Goal: Task Accomplishment & Management: Manage account settings

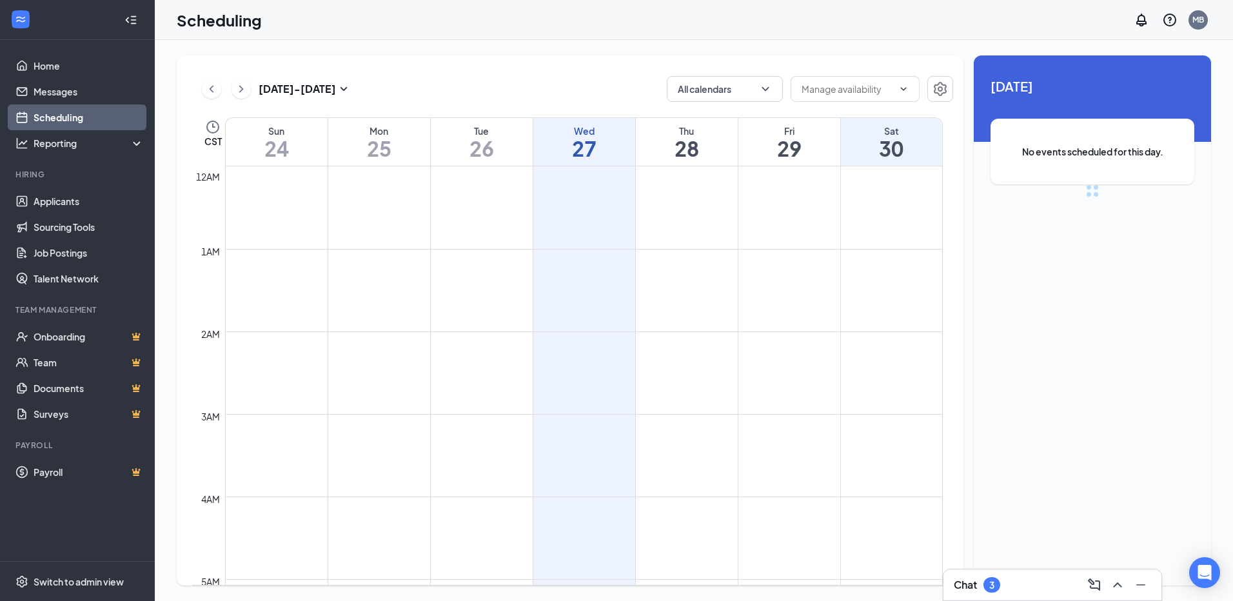
scroll to position [634, 0]
click at [591, 156] on h1 "27" at bounding box center [585, 148] width 102 height 22
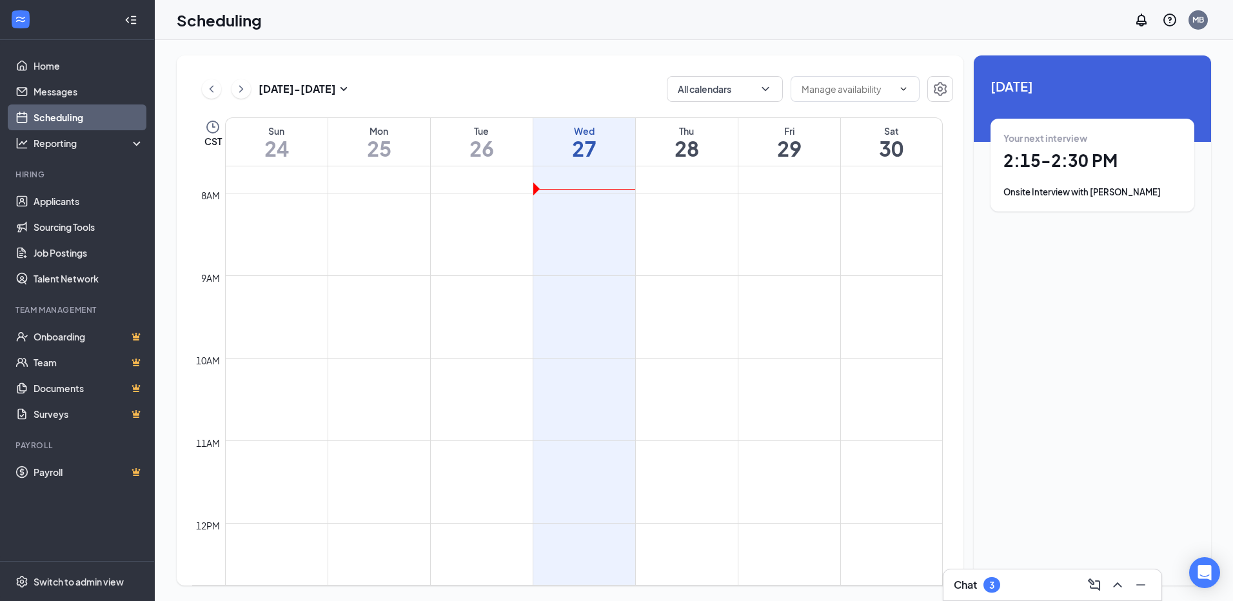
click at [1079, 166] on h1 "2:15 - 2:30 PM" at bounding box center [1093, 161] width 178 height 22
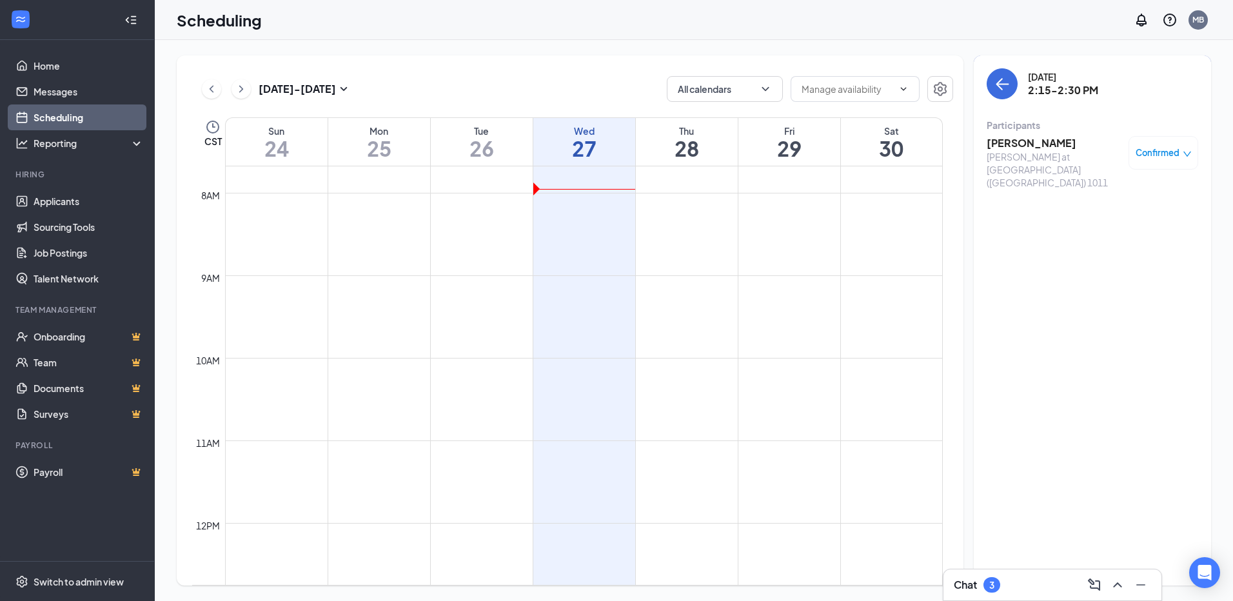
click at [1052, 131] on div "Participants" at bounding box center [1093, 125] width 212 height 13
click at [1056, 142] on h3 "[PERSON_NAME]" at bounding box center [1054, 143] width 135 height 14
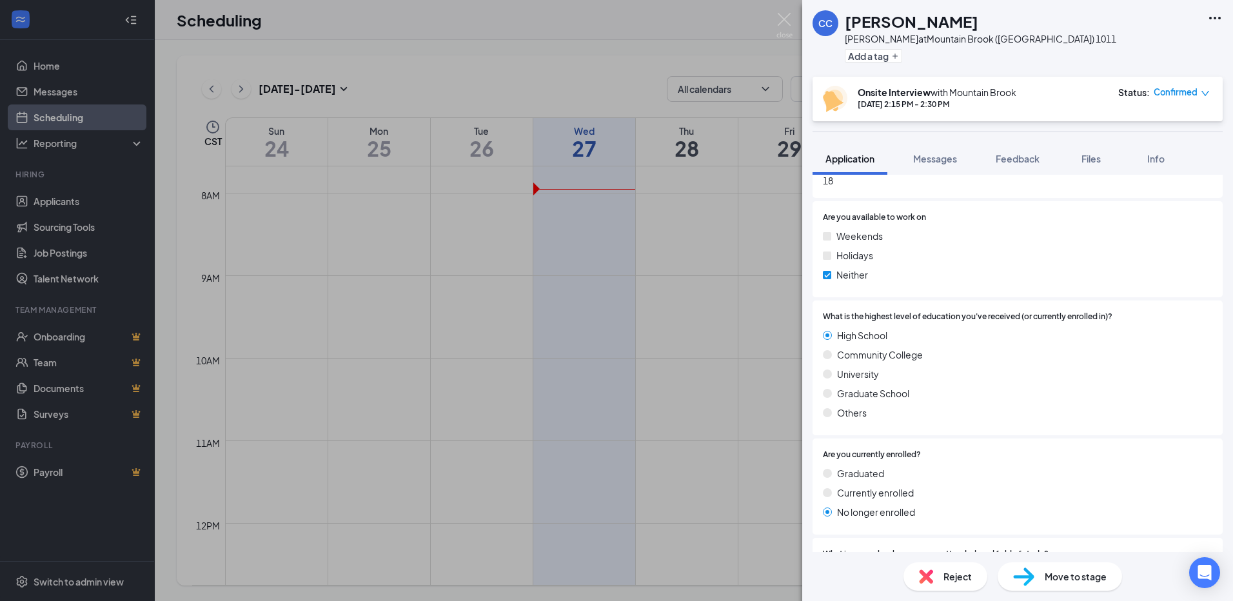
scroll to position [710, 0]
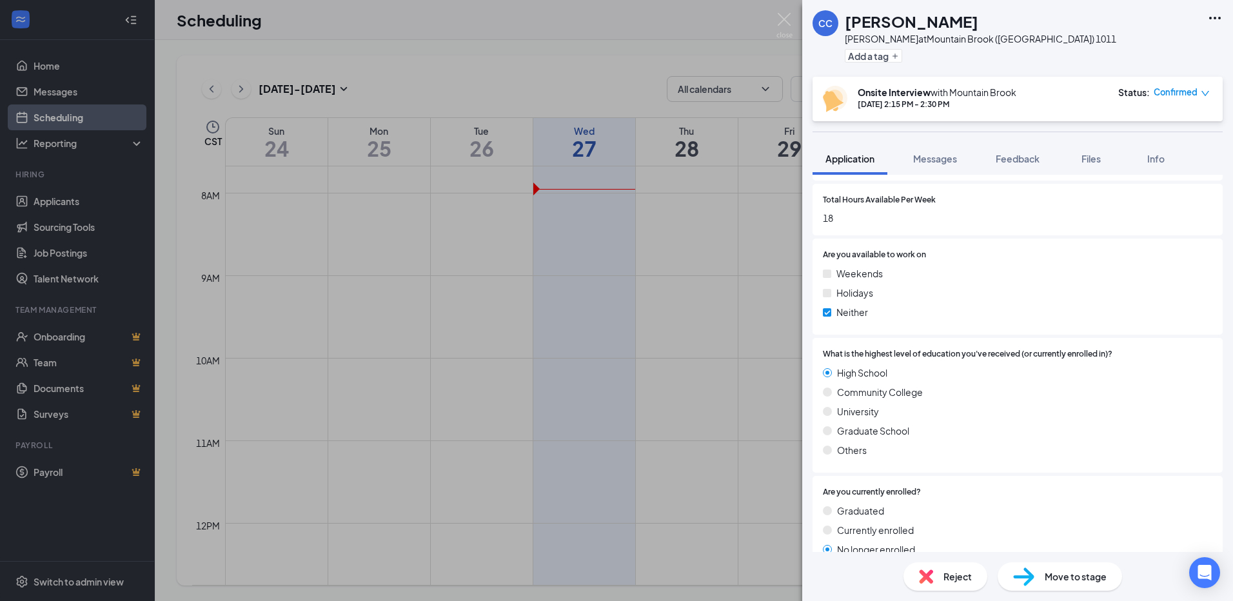
click at [966, 575] on span "Reject" at bounding box center [958, 577] width 28 height 14
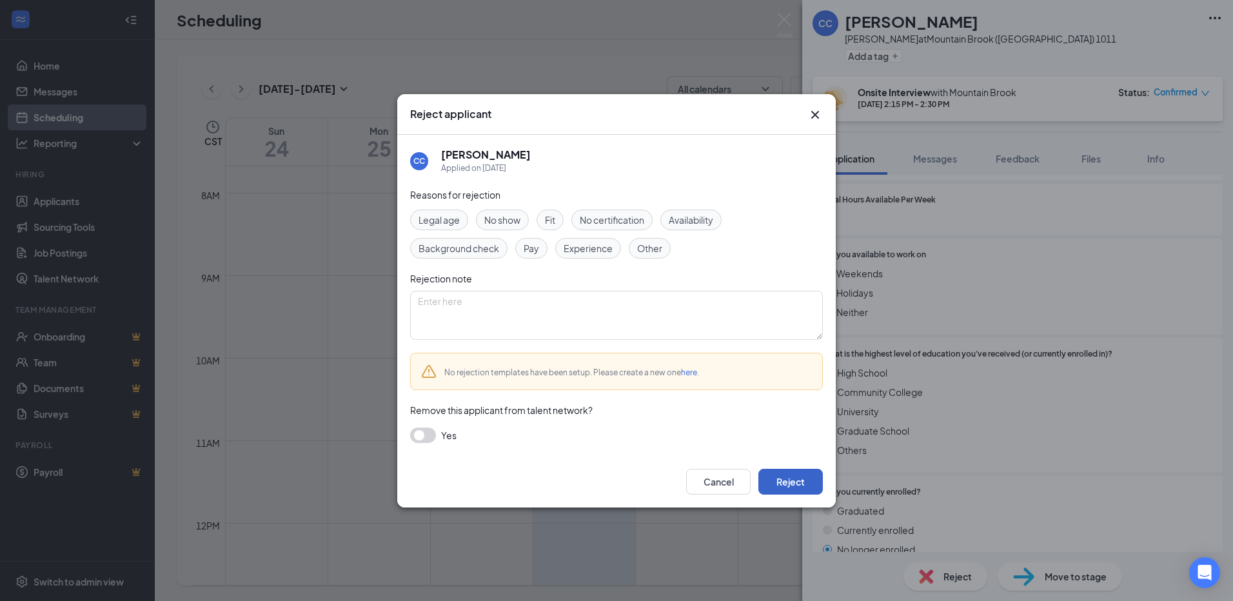
click at [814, 479] on button "Reject" at bounding box center [791, 482] width 65 height 26
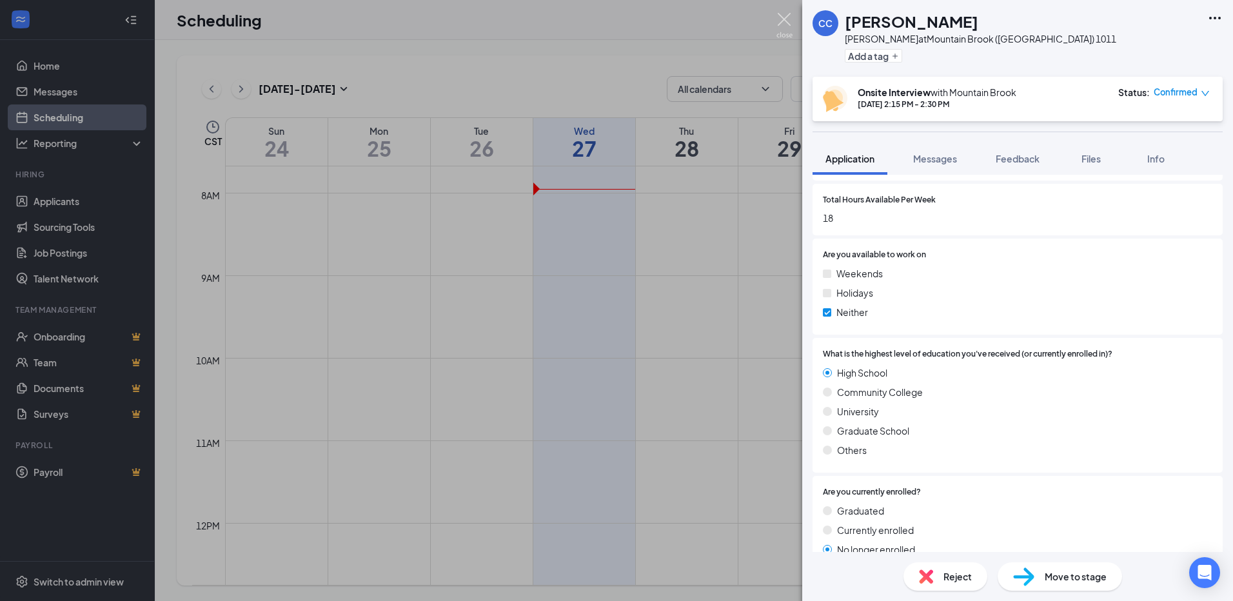
click at [781, 19] on img at bounding box center [785, 25] width 16 height 25
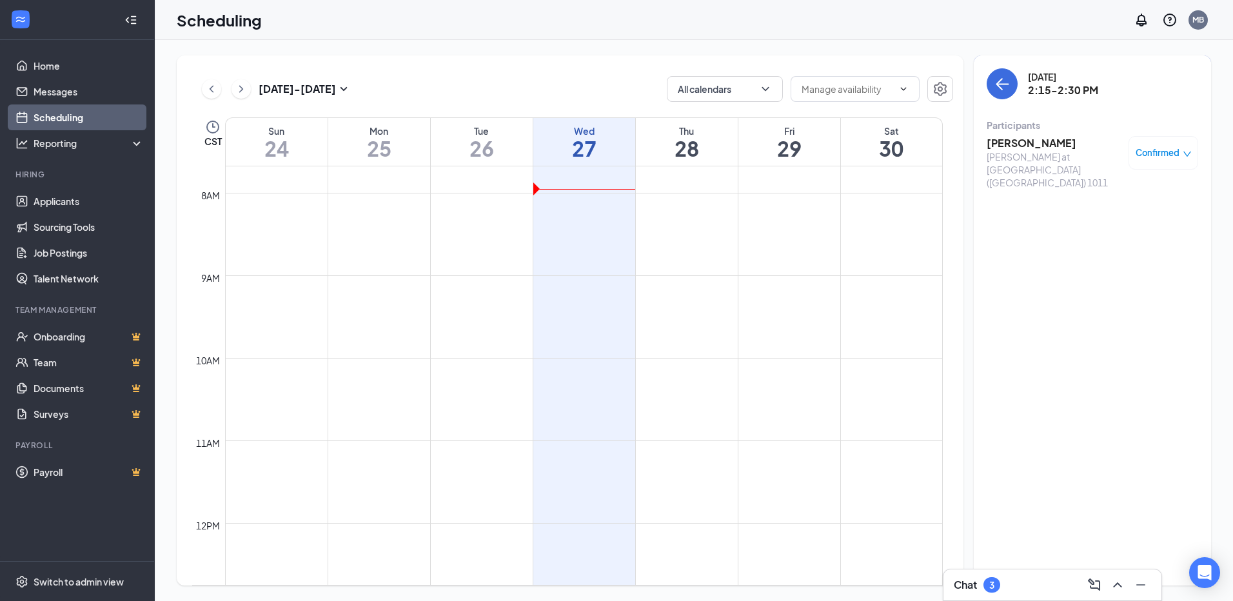
click at [663, 152] on h1 "28" at bounding box center [687, 148] width 102 height 22
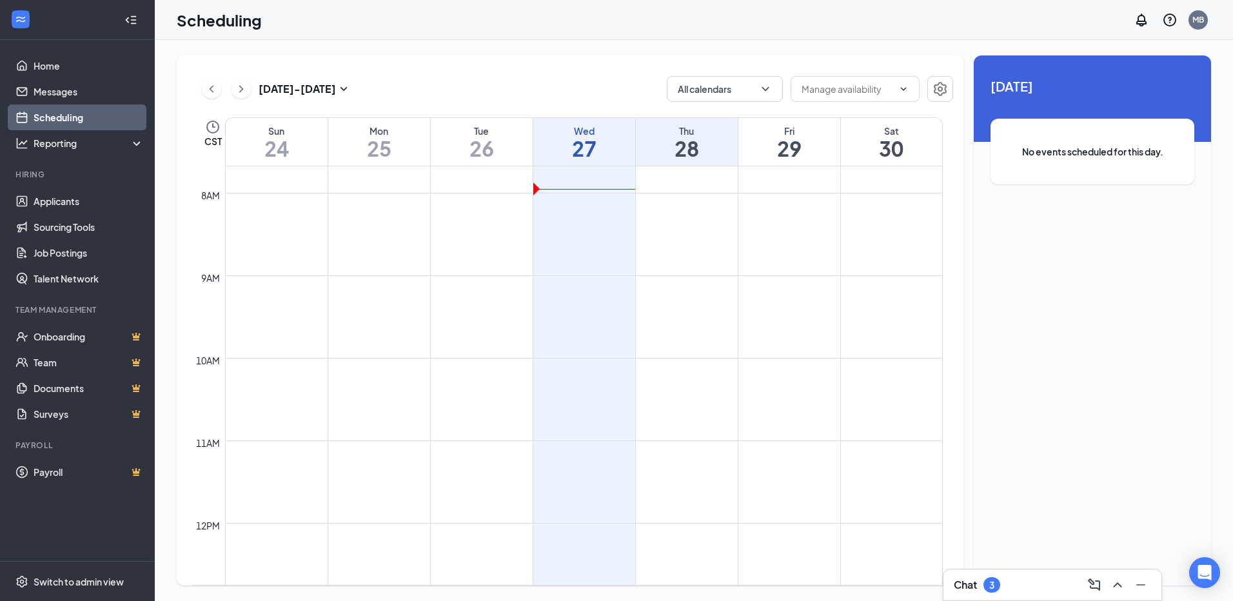
click at [793, 144] on h1 "29" at bounding box center [790, 148] width 102 height 22
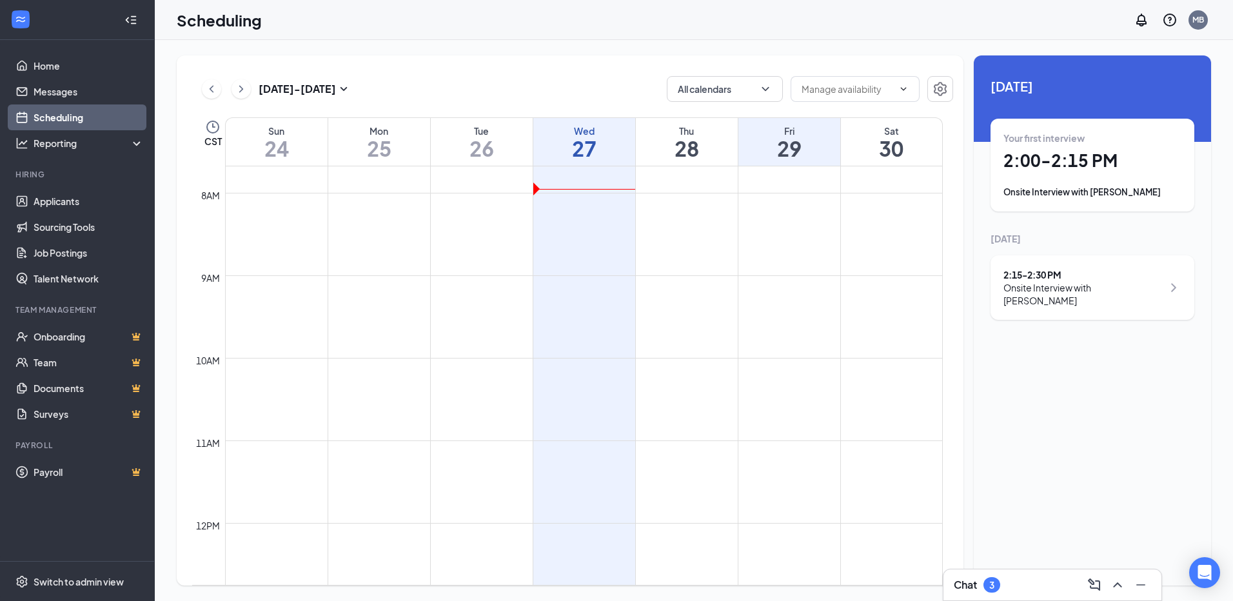
click at [1119, 147] on div "Your first interview 2:00 - 2:15 PM Onsite Interview with [PERSON_NAME]" at bounding box center [1093, 165] width 178 height 67
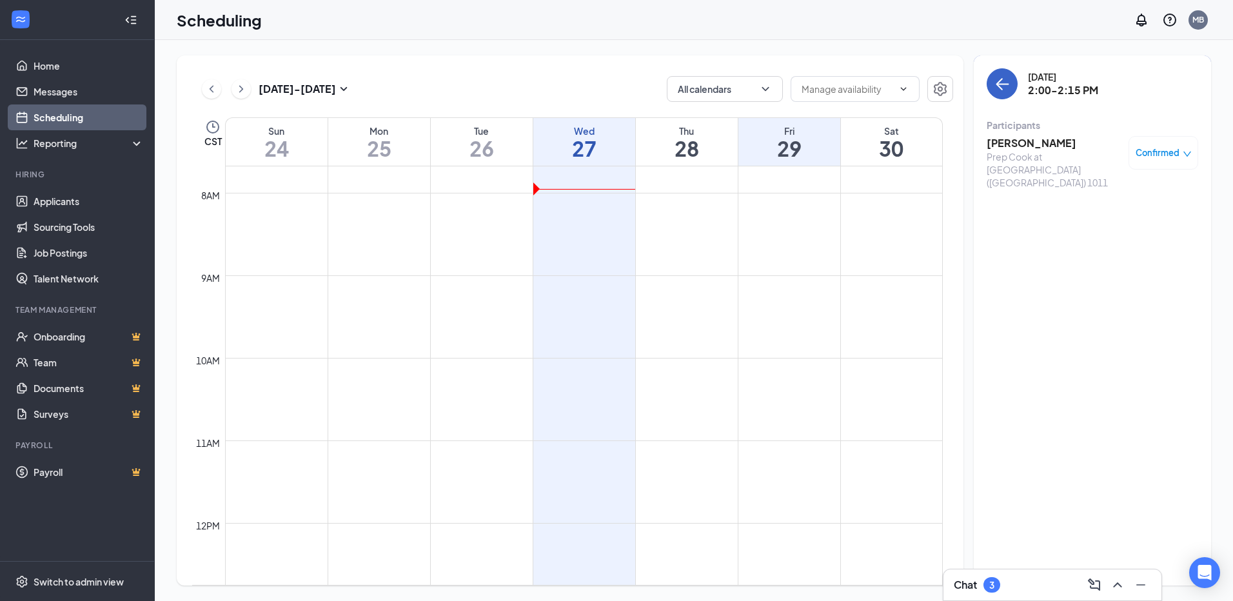
click at [1004, 93] on button "back-button" at bounding box center [1002, 83] width 31 height 31
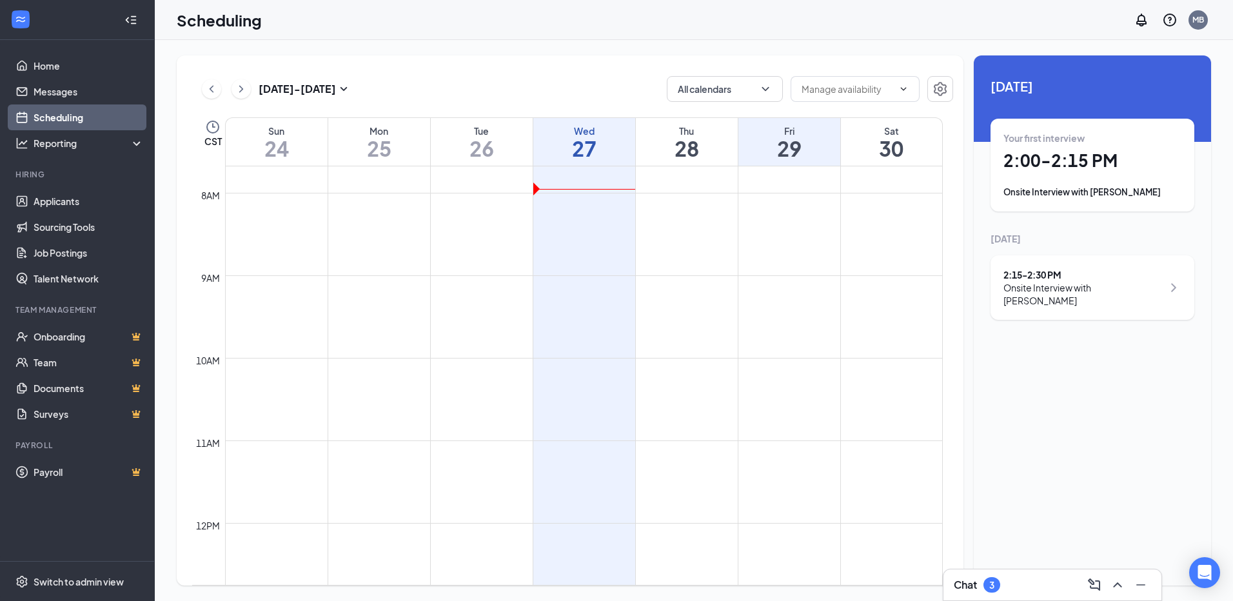
click at [1024, 283] on div "Onsite Interview with [PERSON_NAME]" at bounding box center [1083, 294] width 159 height 26
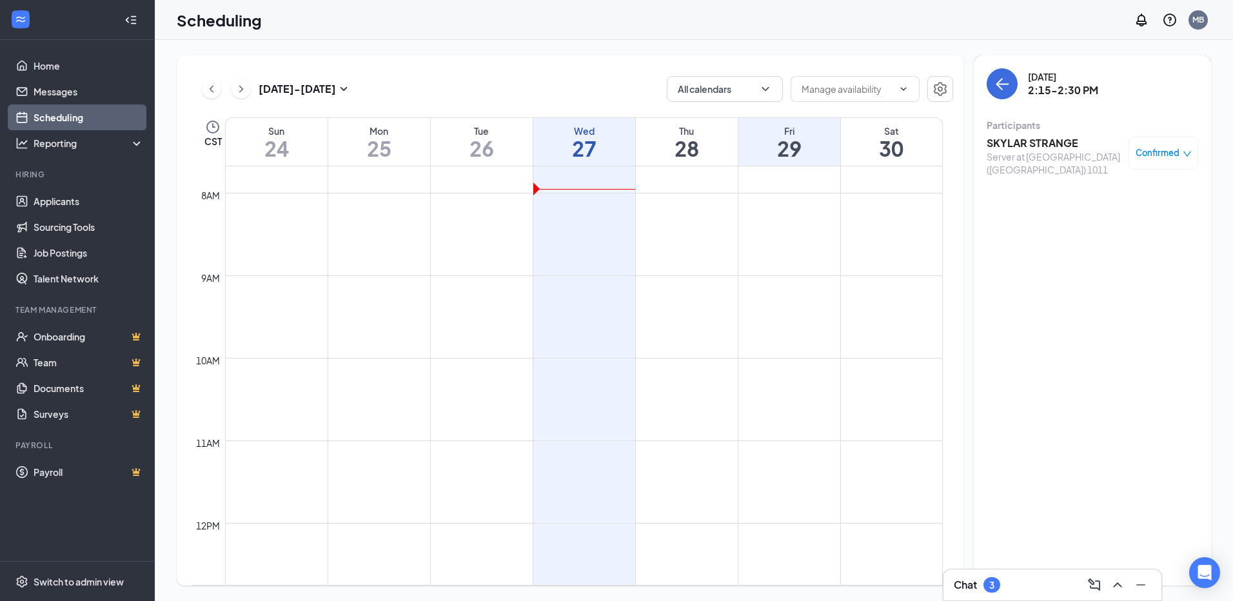
click at [1030, 148] on h3 "SKYLAR STRANGE" at bounding box center [1054, 143] width 135 height 14
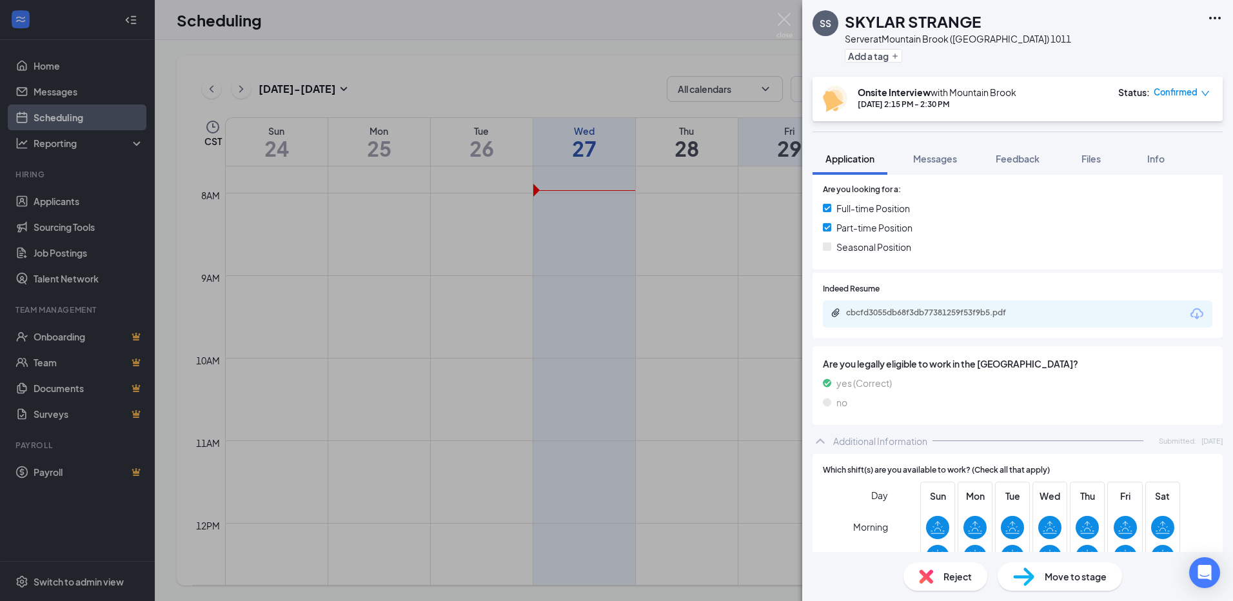
scroll to position [306, 0]
click at [898, 314] on div "cbcfd3055db68f3db77381259f53f9b5.pdf" at bounding box center [936, 314] width 181 height 10
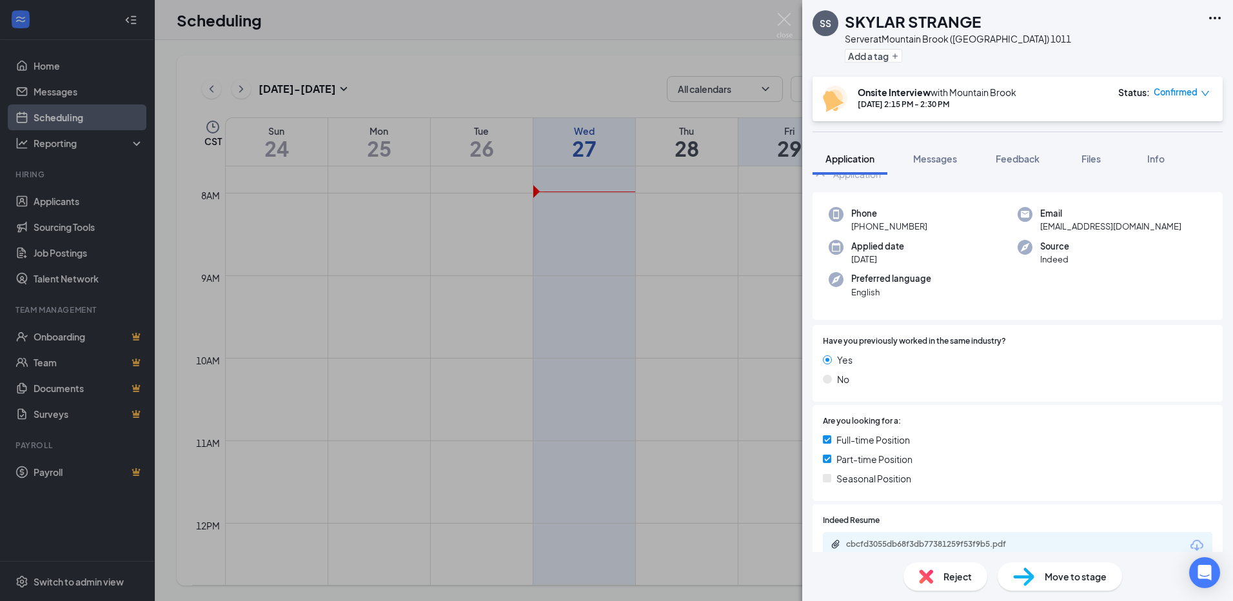
scroll to position [48, 0]
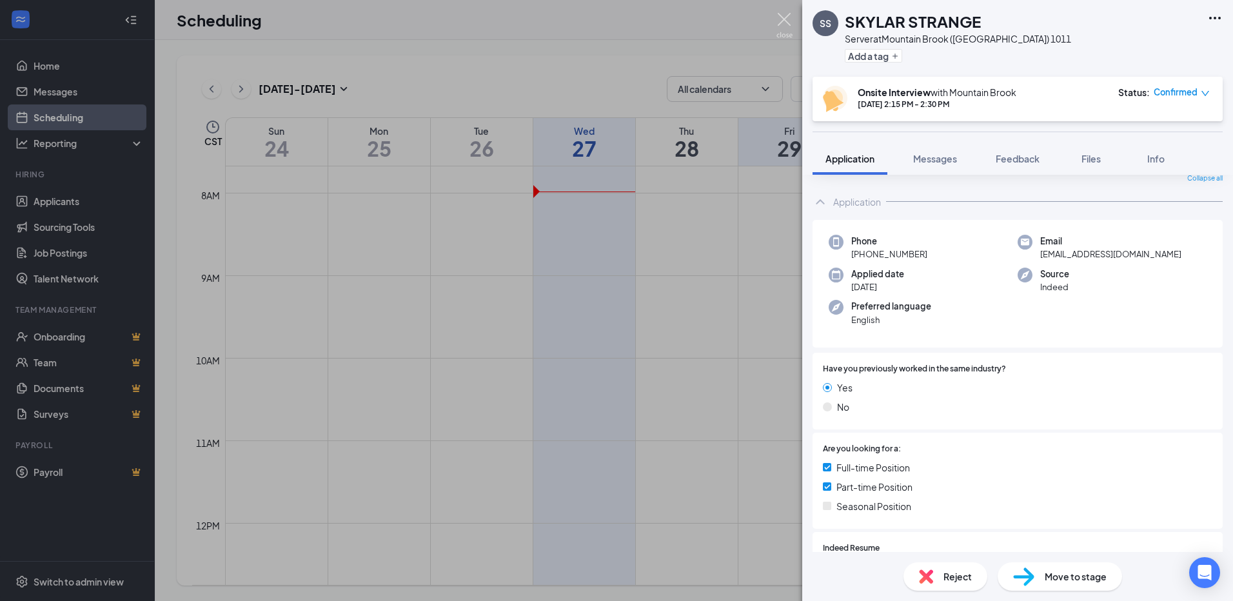
click at [784, 17] on img at bounding box center [785, 25] width 16 height 25
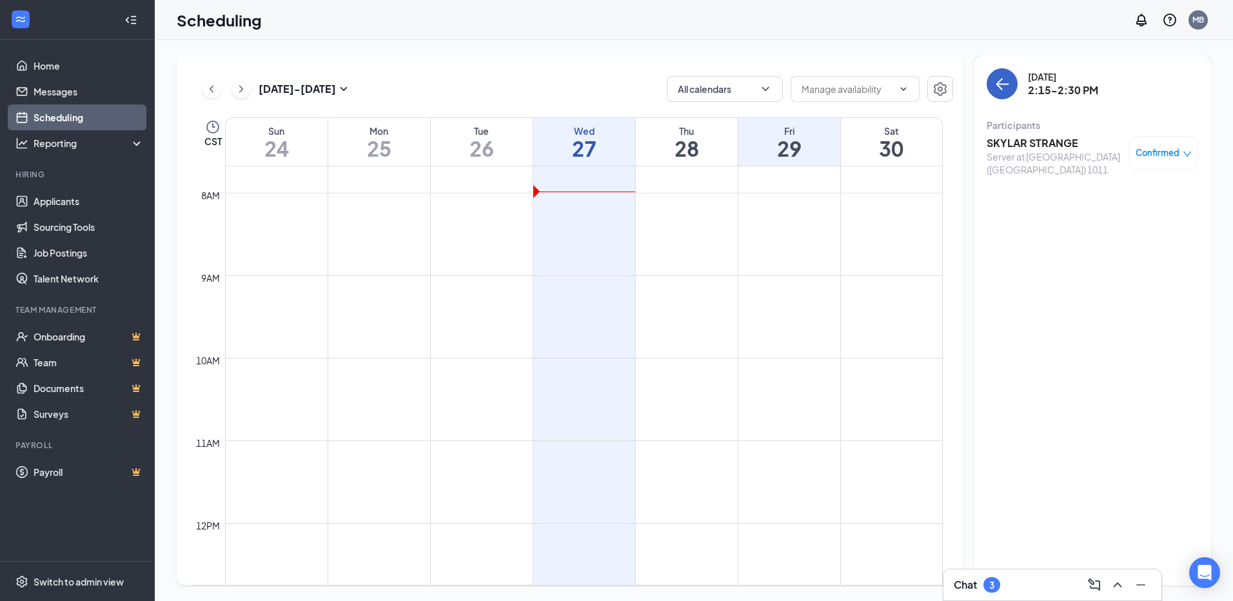
click at [1011, 98] on div "[DATE] 2:15-2:30 PM" at bounding box center [1093, 83] width 212 height 31
click at [998, 91] on icon "ArrowLeft" at bounding box center [1002, 83] width 15 height 15
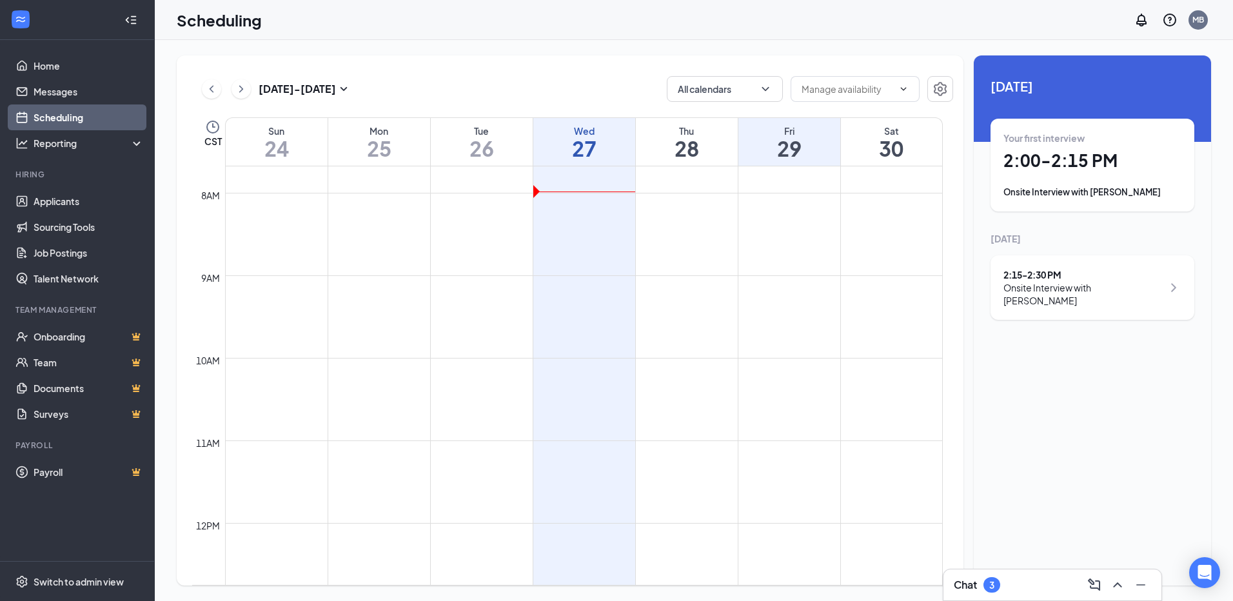
click at [1015, 179] on div "Your first interview 2:00 - 2:15 PM Onsite Interview with [PERSON_NAME]" at bounding box center [1093, 165] width 178 height 67
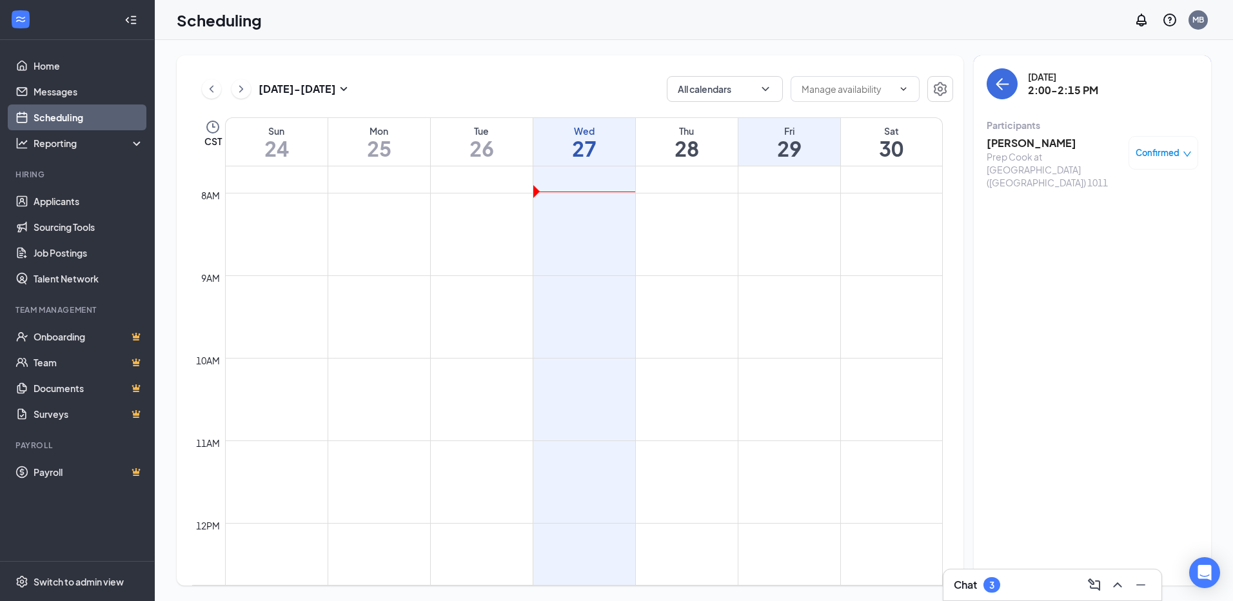
click at [999, 139] on h3 "[PERSON_NAME]" at bounding box center [1054, 143] width 135 height 14
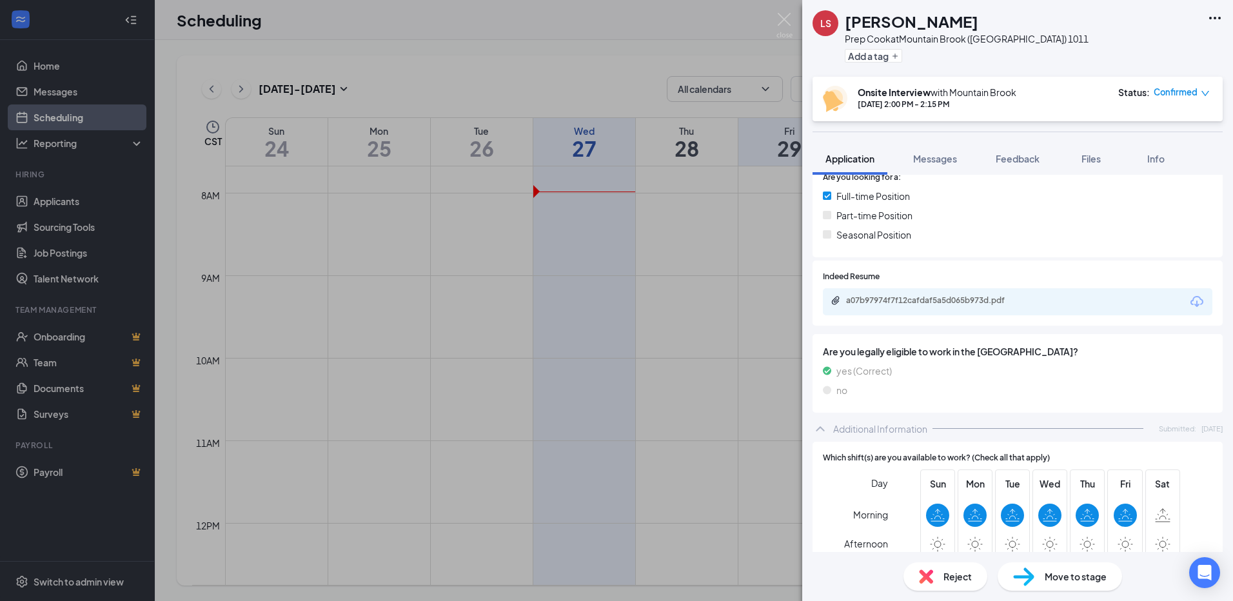
scroll to position [314, 0]
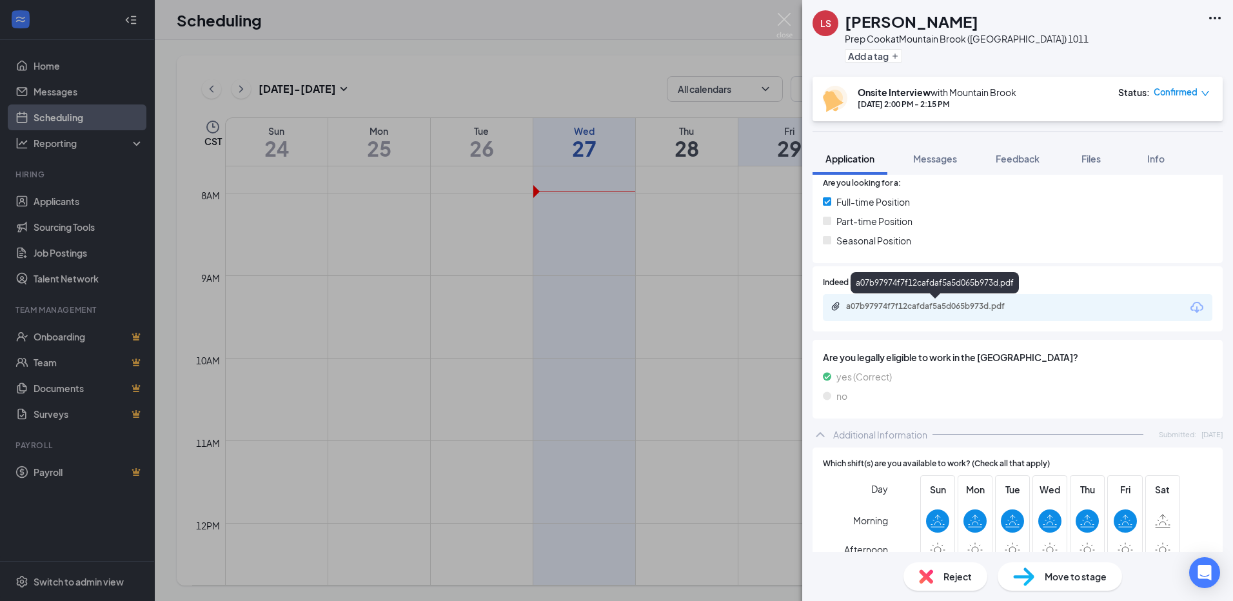
click at [921, 306] on div "a07b97974f7f12cafdaf5a5d065b973d.pdf" at bounding box center [936, 306] width 181 height 10
click at [783, 20] on img at bounding box center [785, 25] width 16 height 25
